Goal: Task Accomplishment & Management: Complete application form

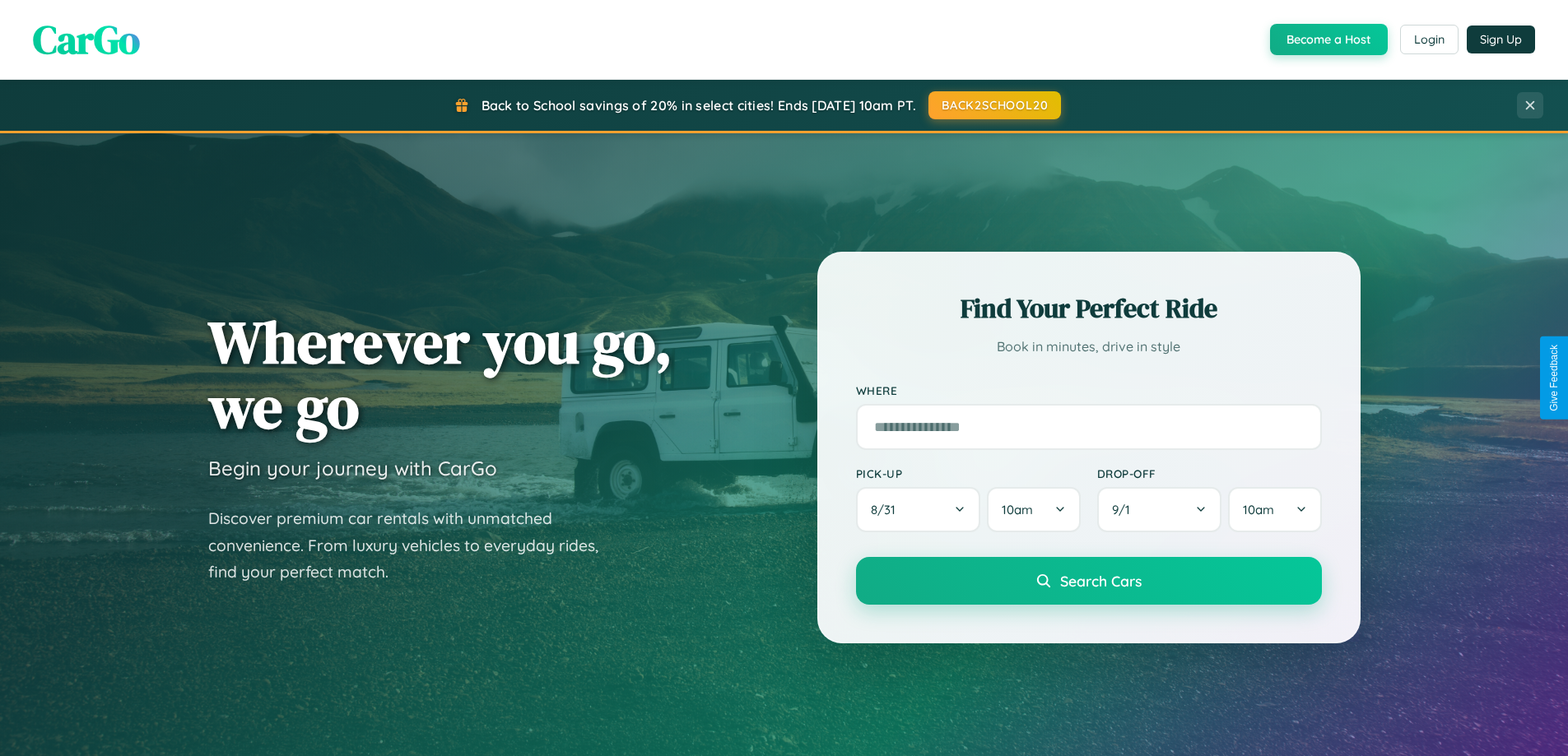
scroll to position [1132, 0]
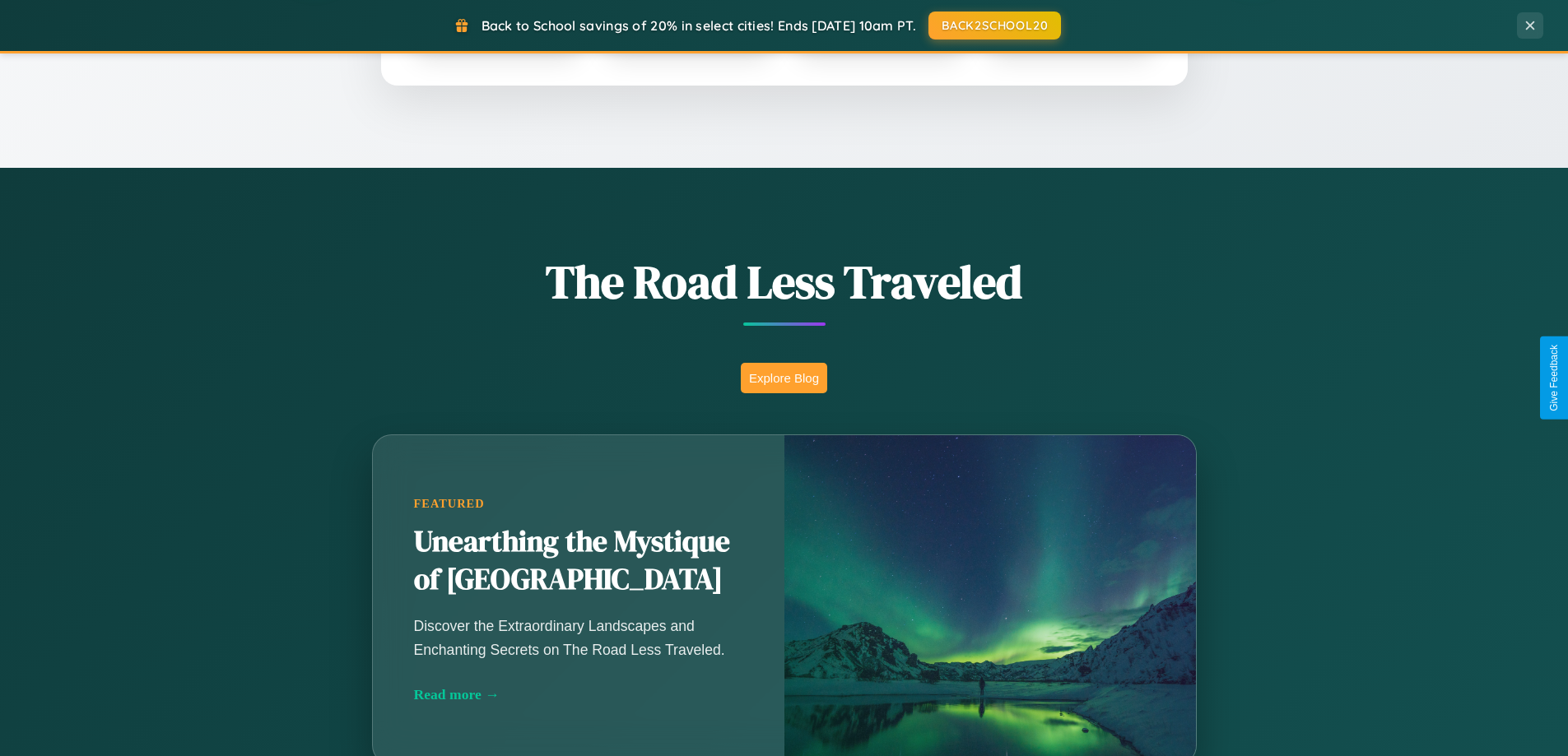
click at [784, 378] on button "Explore Blog" at bounding box center [784, 378] width 86 height 31
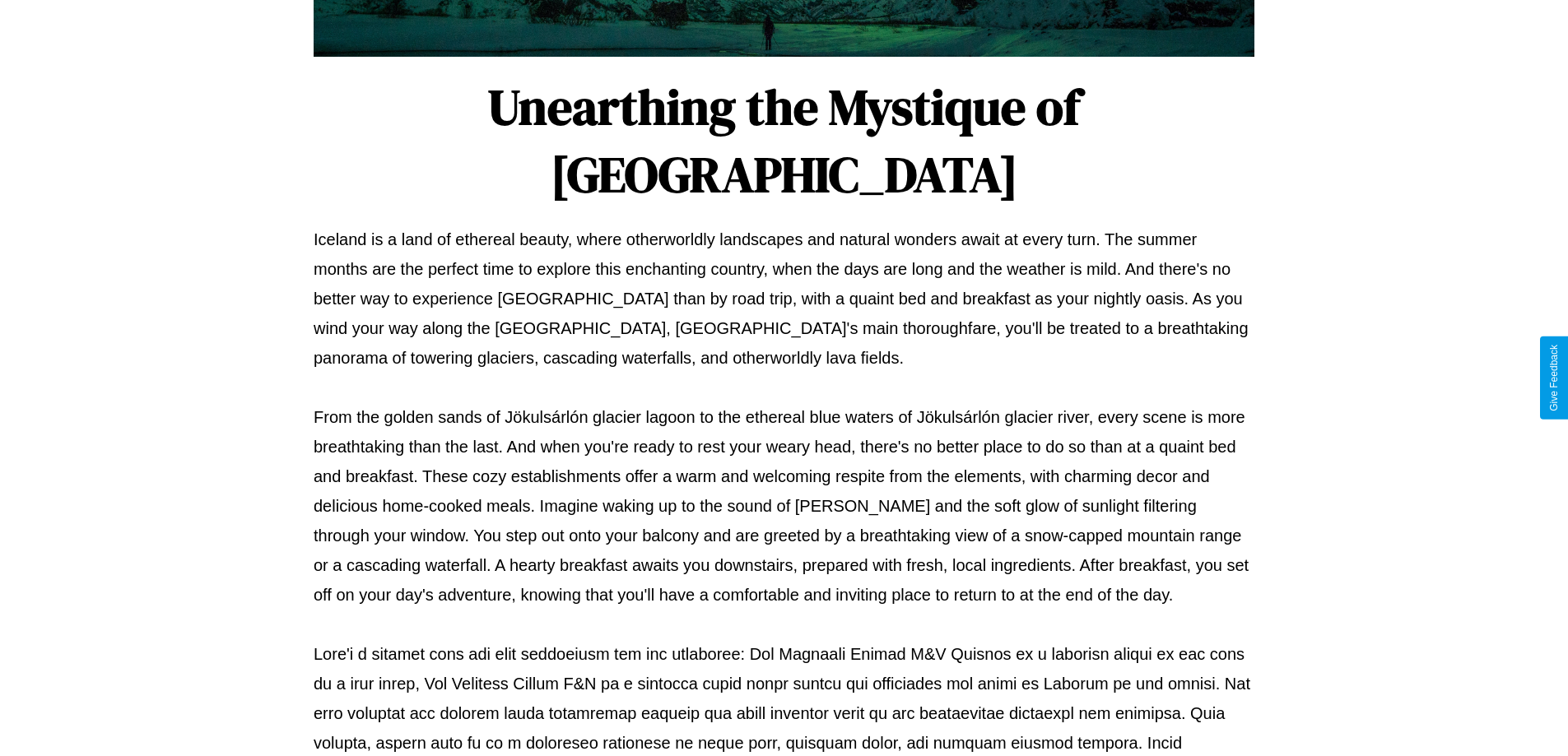
scroll to position [532, 0]
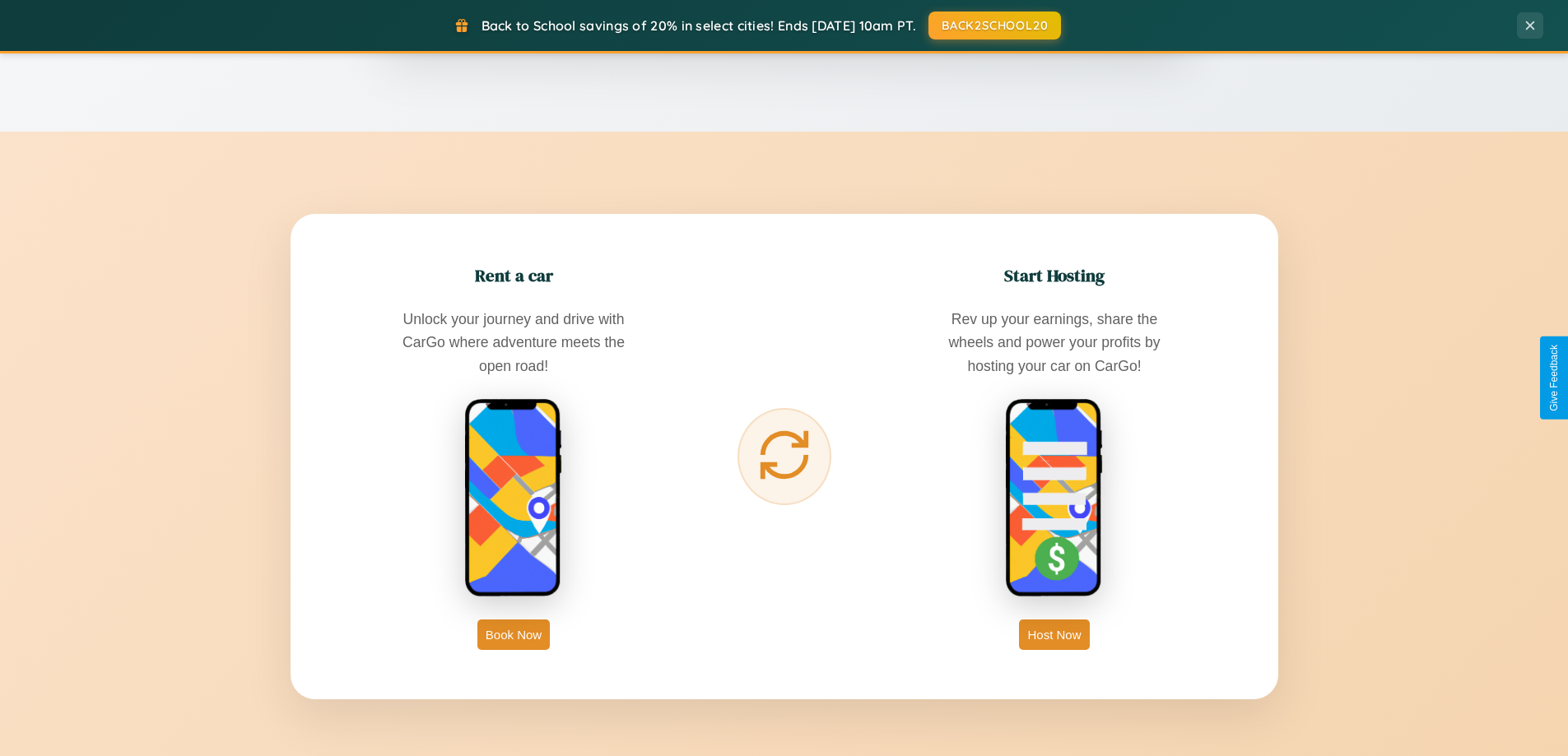
scroll to position [2644, 0]
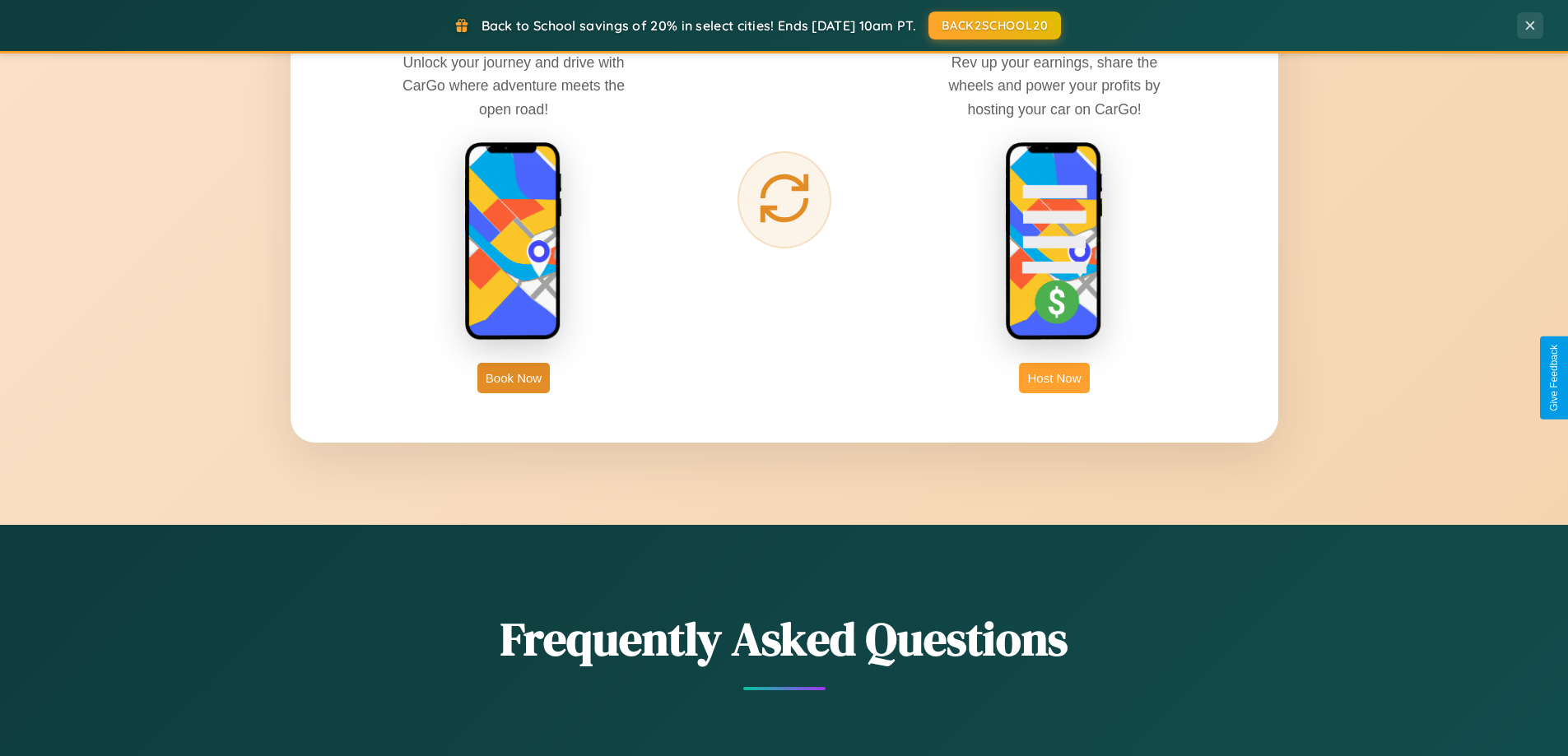
click at [1054, 378] on button "Host Now" at bounding box center [1054, 378] width 70 height 31
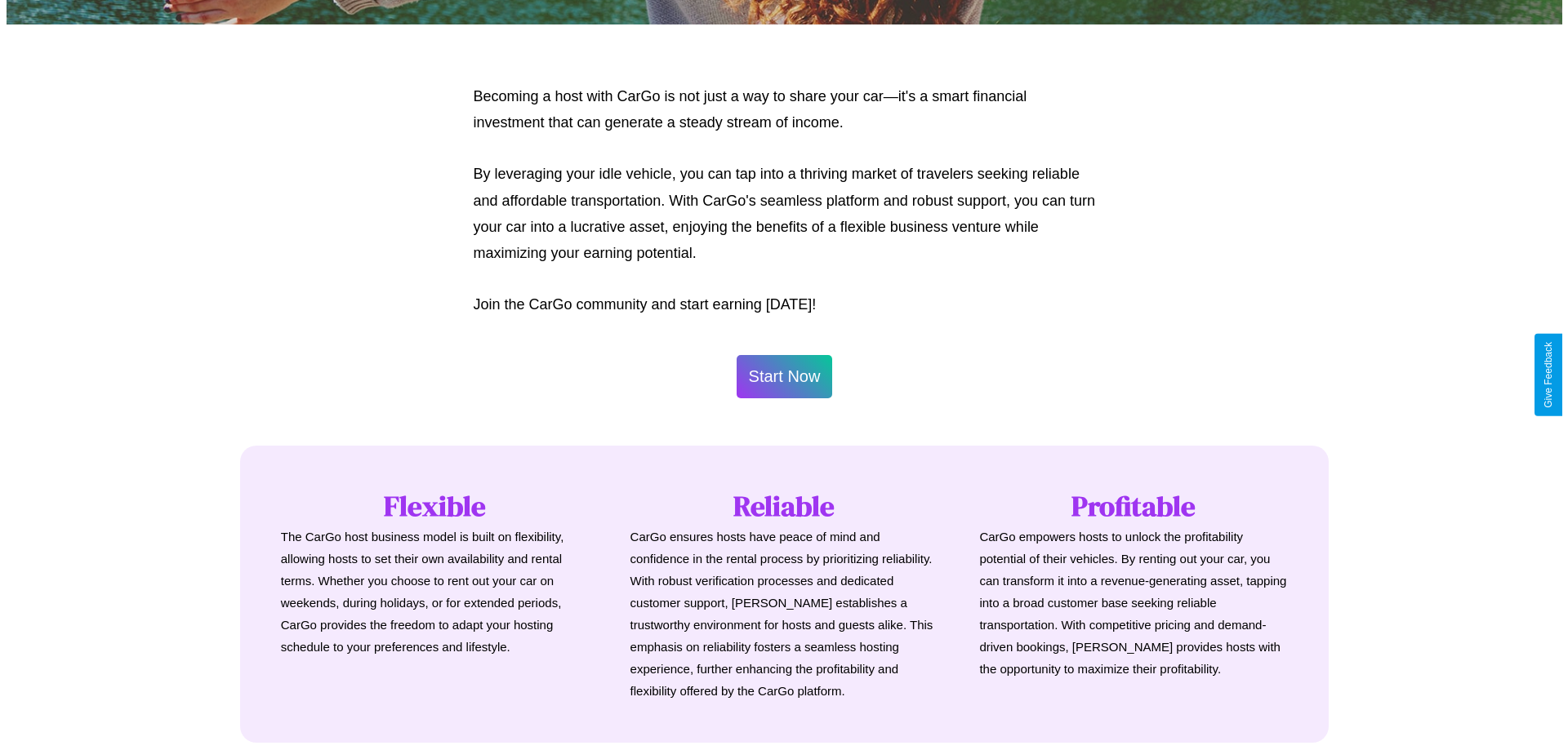
scroll to position [789, 0]
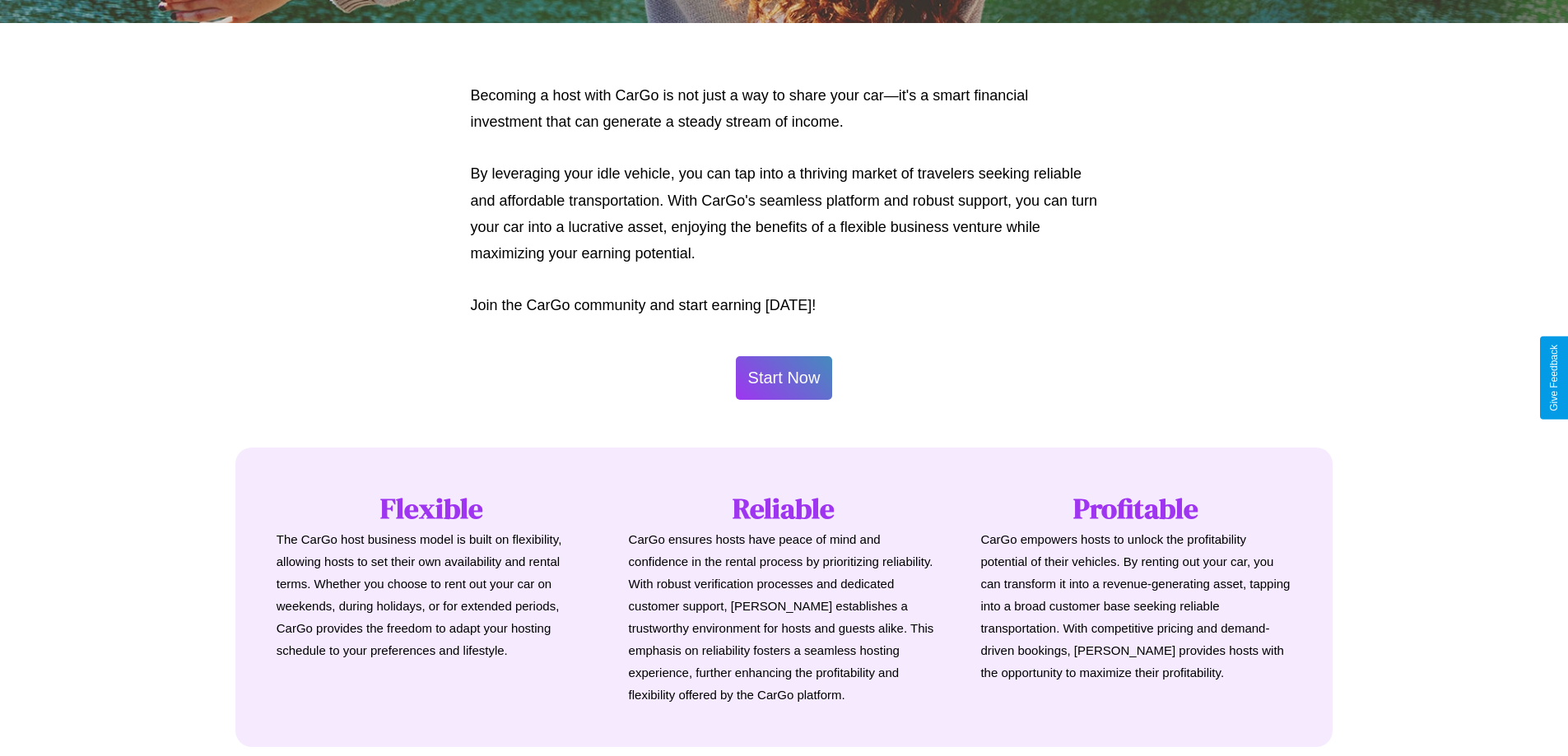
click at [784, 378] on button "Start Now" at bounding box center [784, 378] width 97 height 43
